Goal: Information Seeking & Learning: Learn about a topic

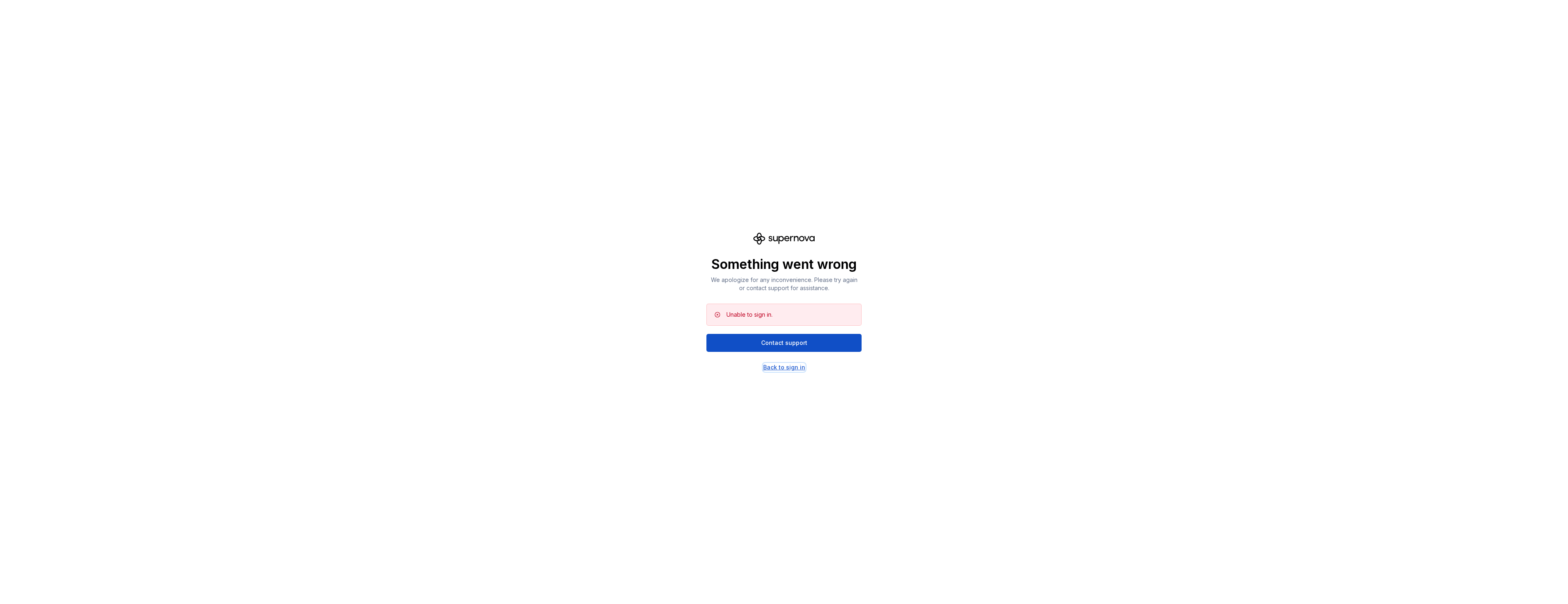
click at [784, 365] on div "Back to sign in" at bounding box center [783, 367] width 42 height 8
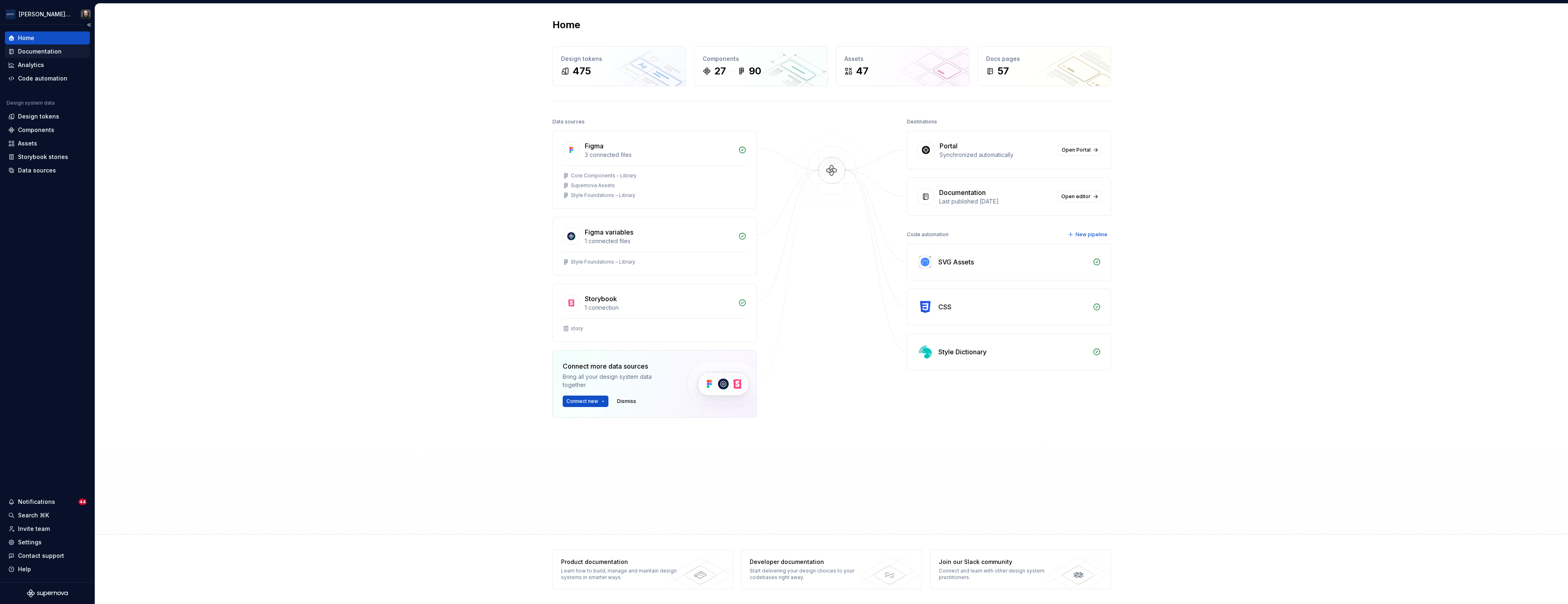
click at [33, 52] on div "Documentation" at bounding box center [40, 51] width 44 height 8
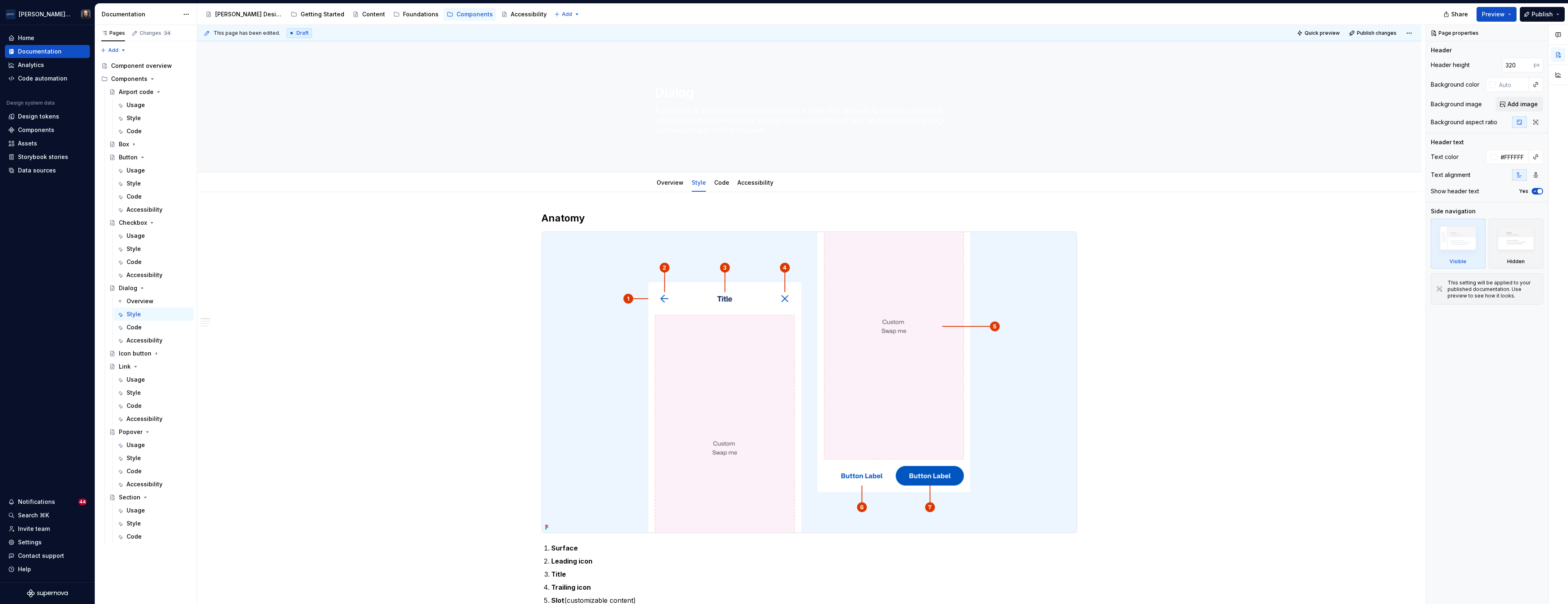
type textarea "*"
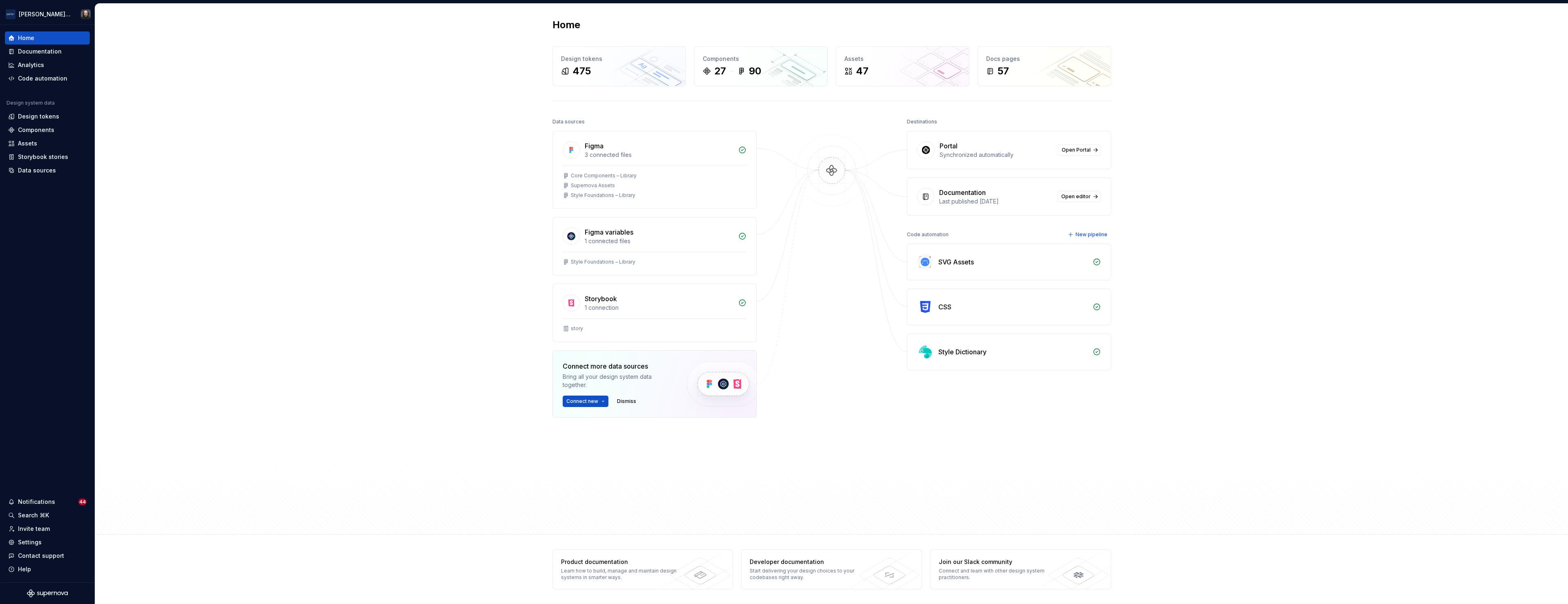
click at [403, 186] on div "Home Design tokens 475 Components 27 90 Assets 47 Docs pages 57 Data sources Fi…" at bounding box center [831, 269] width 1472 height 530
